Goal: Information Seeking & Learning: Find specific fact

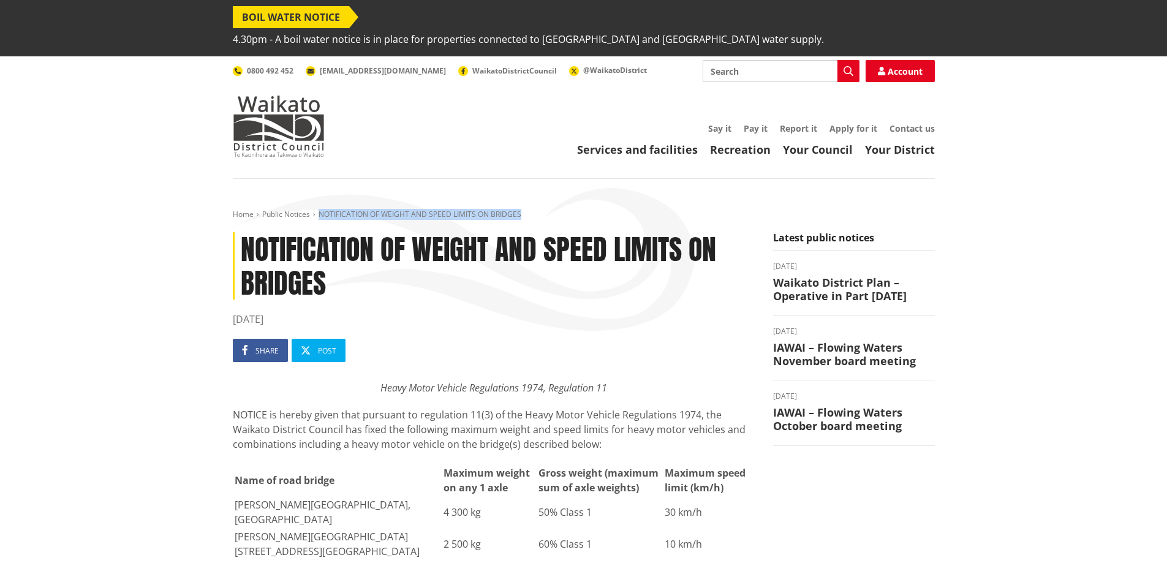
drag, startPoint x: 319, startPoint y: 191, endPoint x: 542, endPoint y: 192, distance: 222.4
click at [542, 210] on ol "Home Public Notices NOTIFICATION OF WEIGHT AND SPEED LIMITS ON BRIDGES" at bounding box center [584, 215] width 702 height 10
copy span "NOTIFICATION OF WEIGHT AND SPEED LIMITS ON BRIDGES"
click at [782, 60] on input "Search" at bounding box center [781, 71] width 157 height 22
paste input "NOTIFICATION OF WEIGHT AND SPEED LIMITS ON BRIDGES"
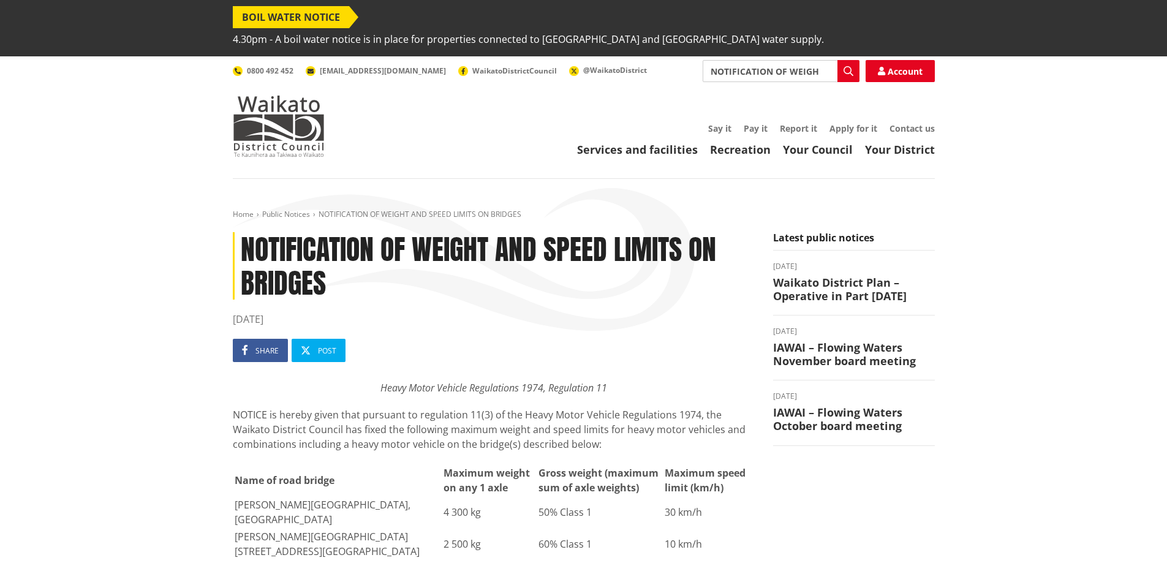
scroll to position [0, 139]
type input "NOTIFICATION OF WEIGHT AND SPEED LIMITS ON BRIDGES"
click at [846, 66] on icon "button" at bounding box center [849, 71] width 10 height 10
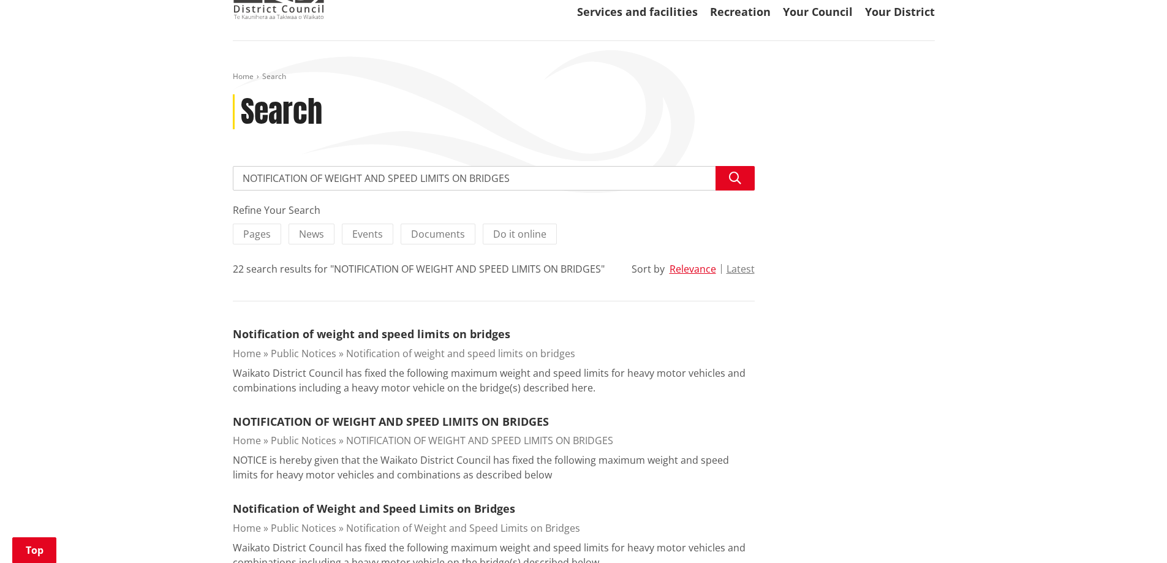
scroll to position [184, 0]
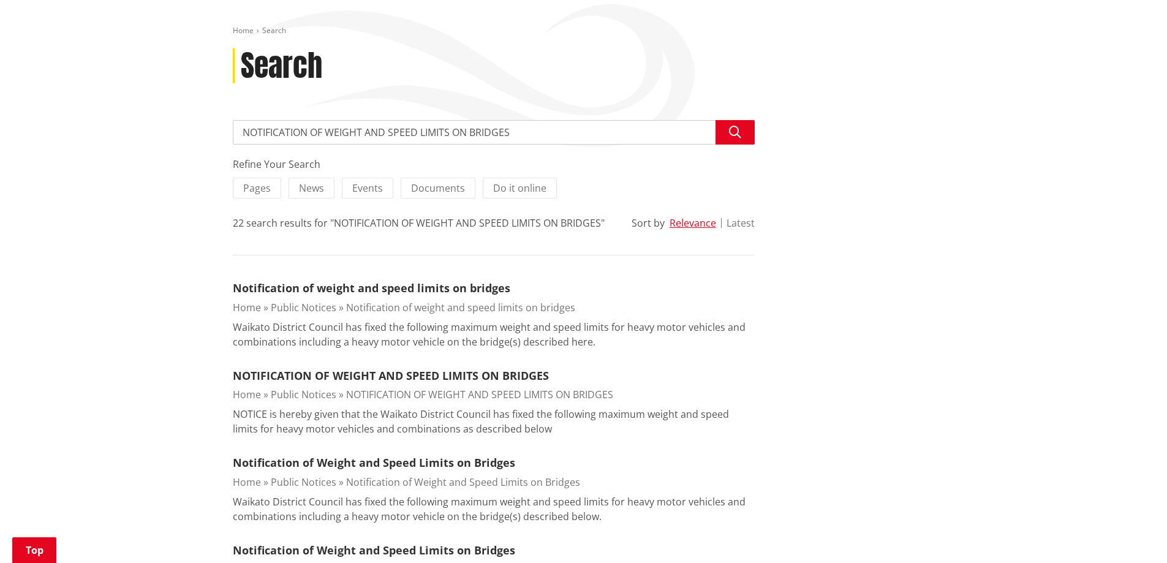
click at [751, 217] on button "Latest" at bounding box center [741, 222] width 28 height 11
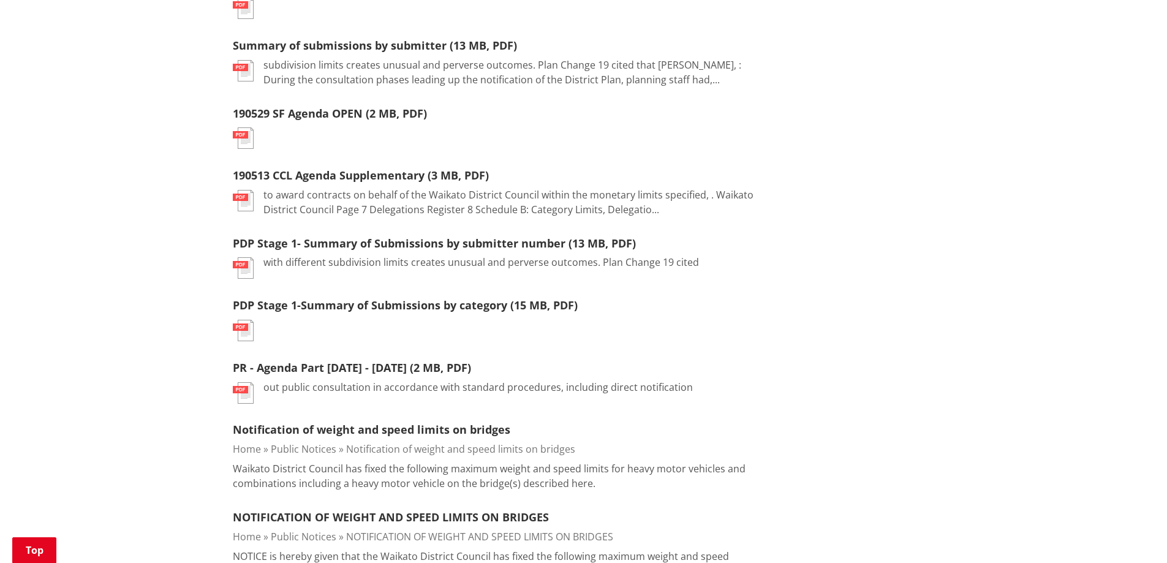
scroll to position [551, 0]
click at [447, 422] on link "Notification of weight and speed limits on bridges" at bounding box center [372, 429] width 278 height 15
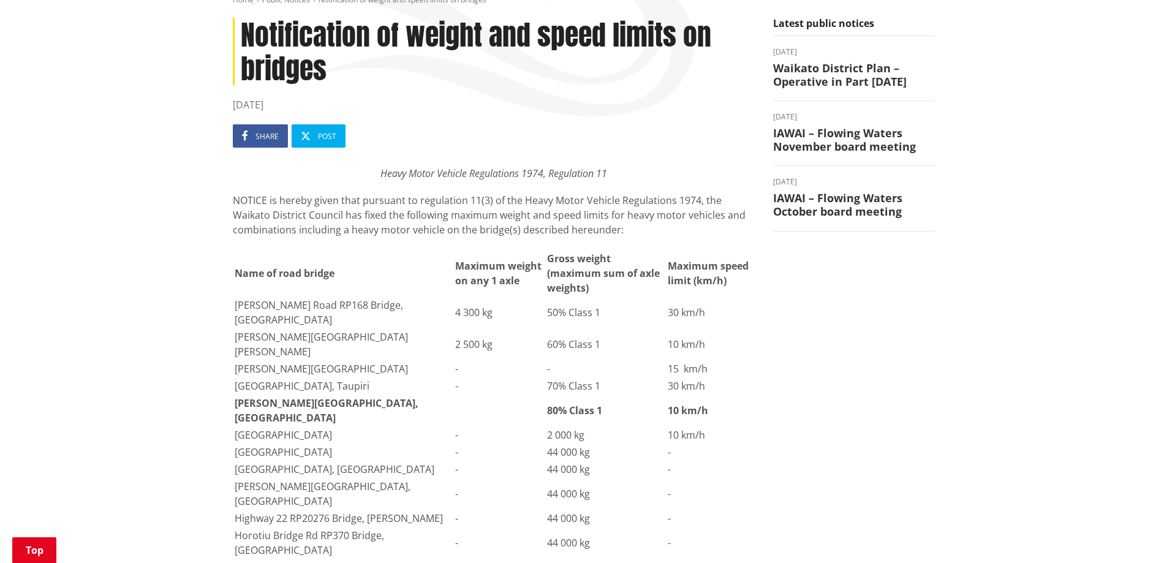
scroll to position [306, 0]
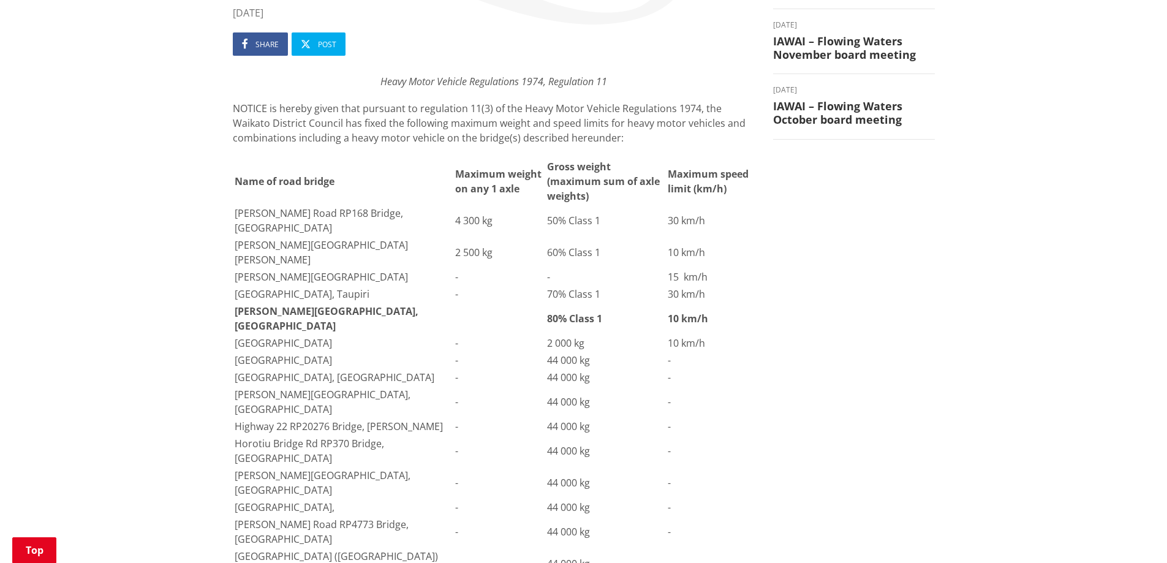
click at [744, 385] on td "-" at bounding box center [710, 377] width 86 height 16
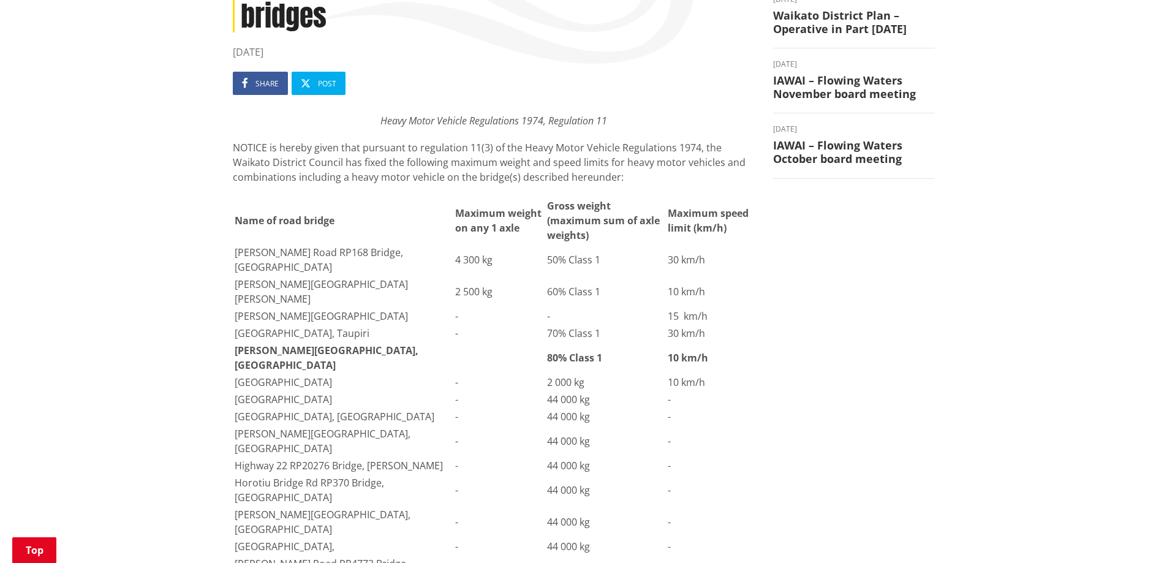
scroll to position [123, 0]
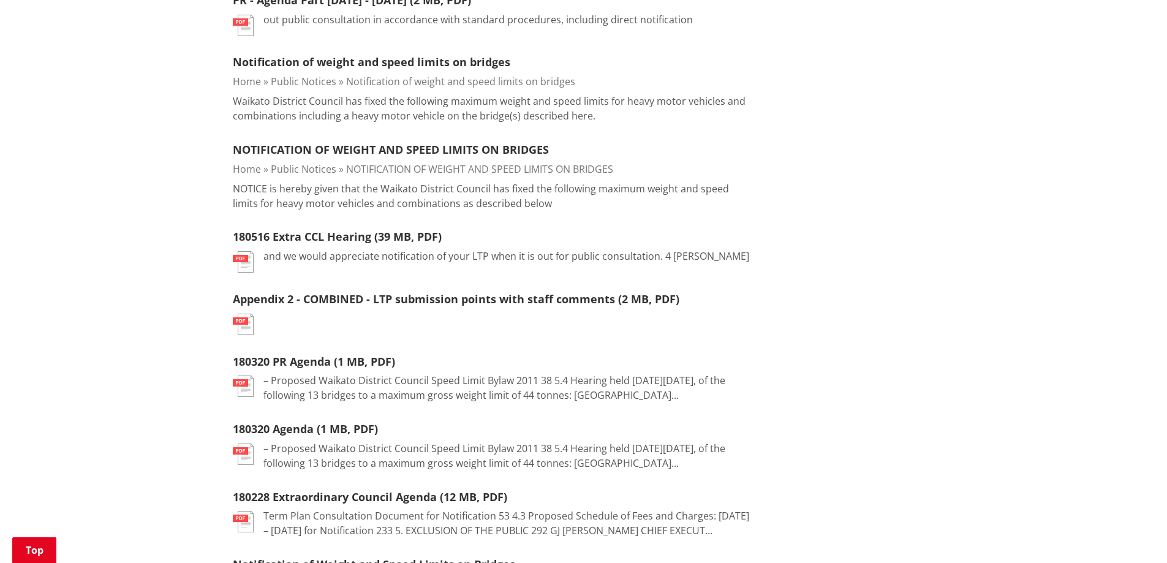
scroll to position [919, 0]
click at [421, 142] on link "NOTIFICATION OF WEIGHT AND SPEED LIMITS ON BRIDGES" at bounding box center [391, 149] width 316 height 15
